Goal: Transaction & Acquisition: Download file/media

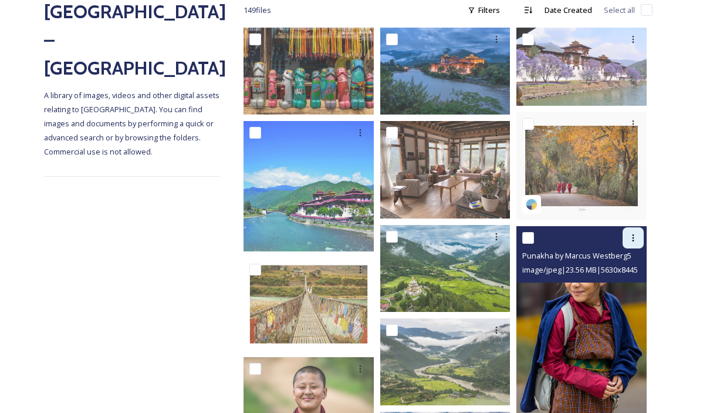
scroll to position [193, 0]
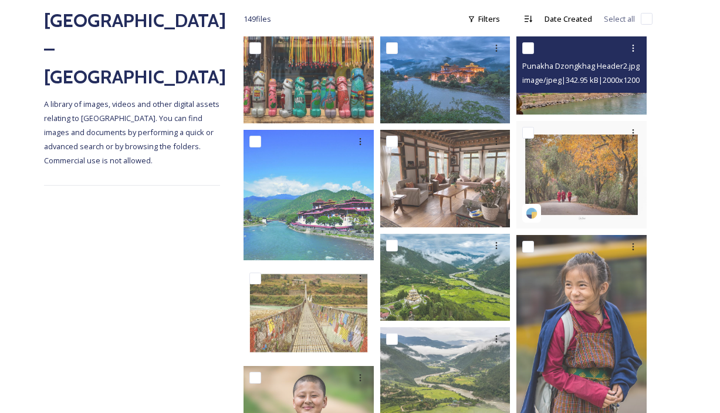
click at [591, 114] on div "Punakha Dzongkhag Header2.jpg image/jpeg | 342.95 kB | 2000 x 1200" at bounding box center [582, 75] width 130 height 78
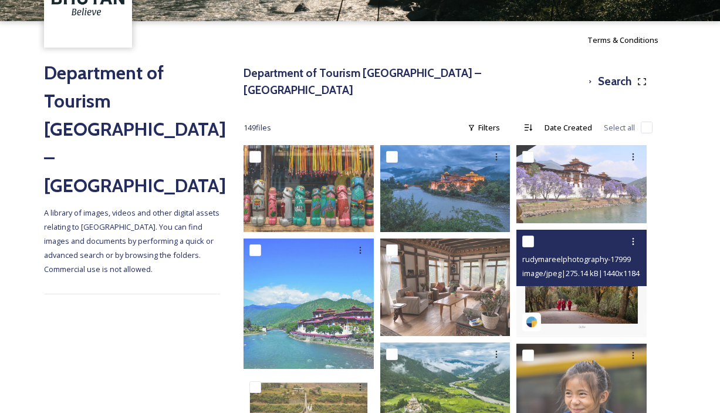
click at [591, 270] on div "rudymareelphotography-17999895331746650.jpg image/jpeg | 275.14 kB | 1440 x 1184" at bounding box center [582, 258] width 130 height 56
click at [591, 284] on img at bounding box center [582, 283] width 130 height 107
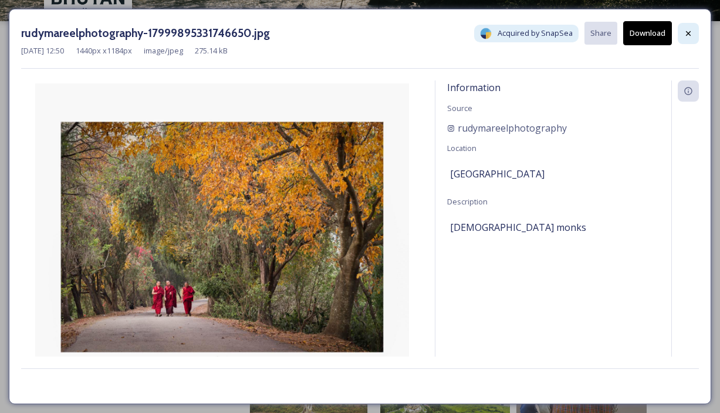
click at [688, 36] on icon at bounding box center [688, 33] width 9 height 9
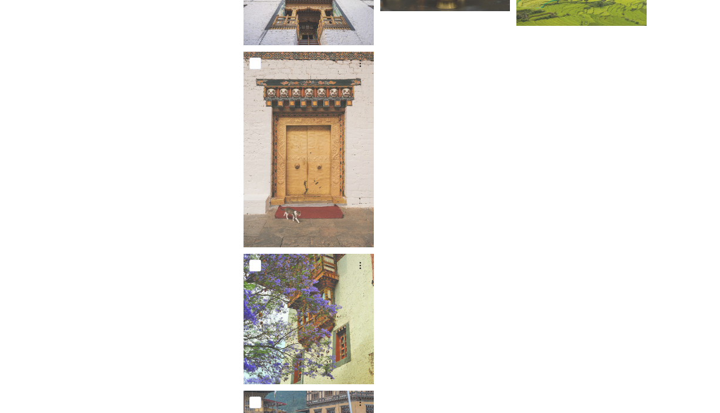
scroll to position [5347, 0]
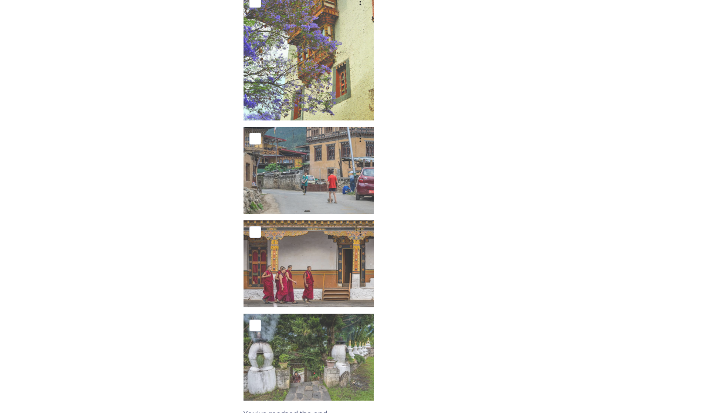
scroll to position [5879, 0]
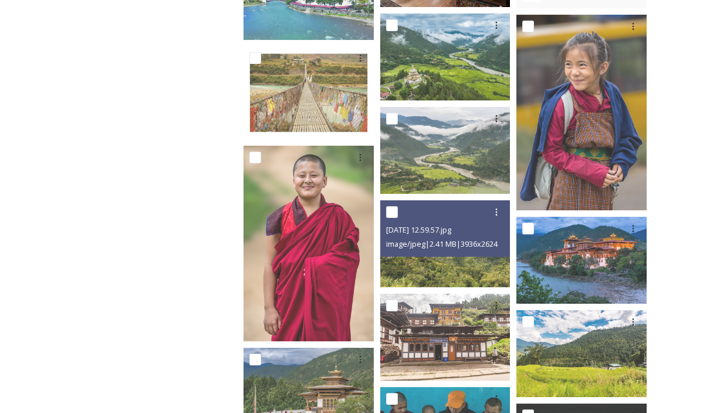
scroll to position [402, 0]
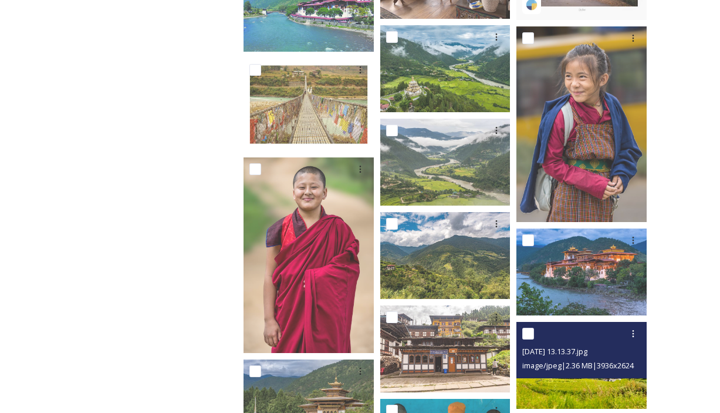
click at [571, 382] on img at bounding box center [582, 364] width 130 height 87
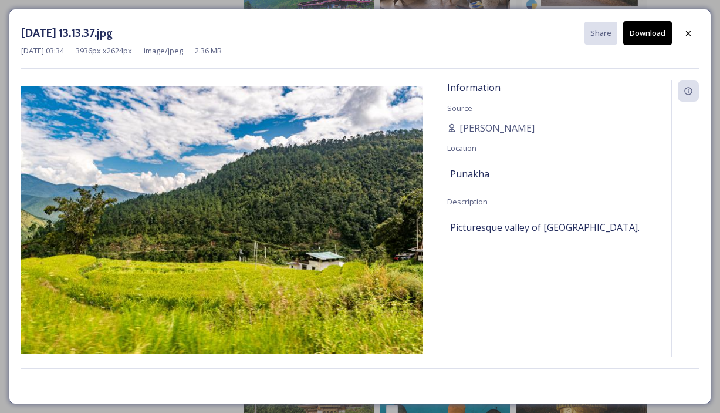
click at [651, 35] on button "Download" at bounding box center [647, 33] width 49 height 24
